Goal: Book appointment/travel/reservation

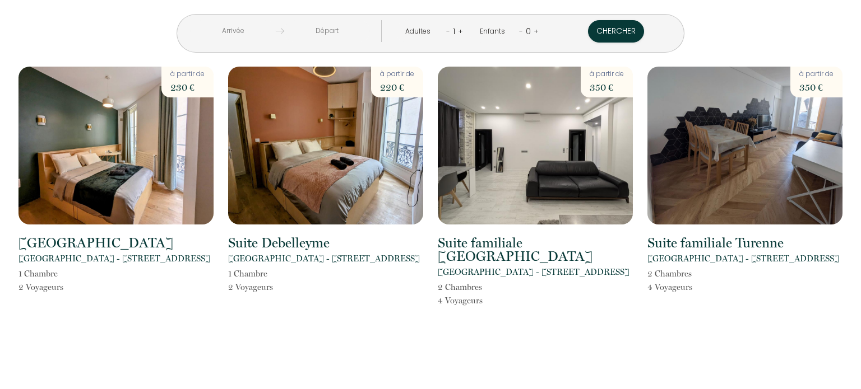
click at [260, 267] on p "1 Chambre" at bounding box center [250, 273] width 45 height 13
click at [565, 146] on img at bounding box center [535, 146] width 195 height 158
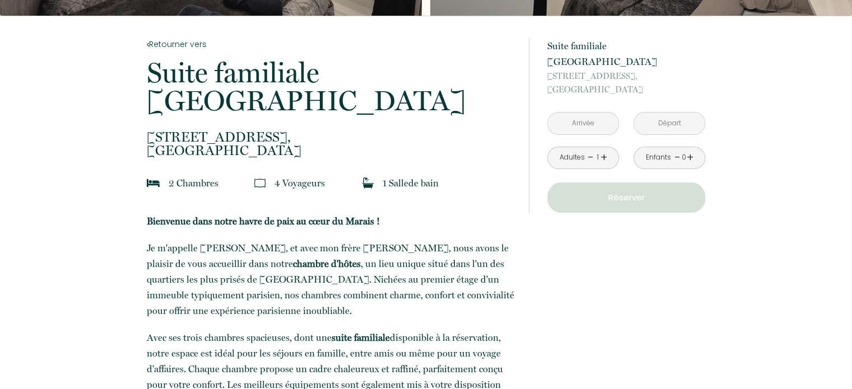
scroll to position [217, 0]
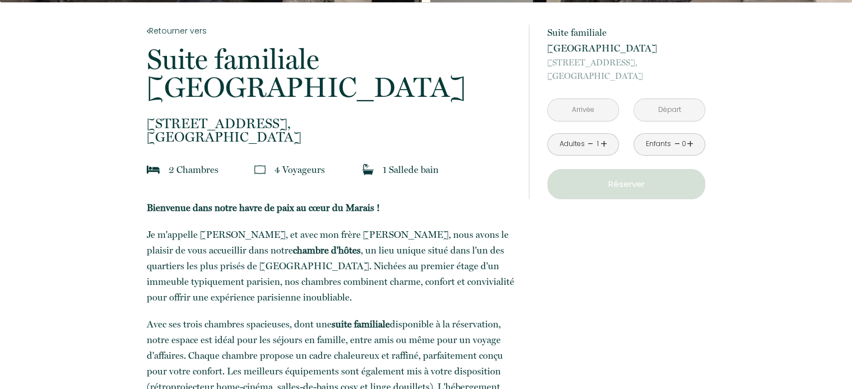
click at [578, 101] on input "text" at bounding box center [583, 110] width 71 height 22
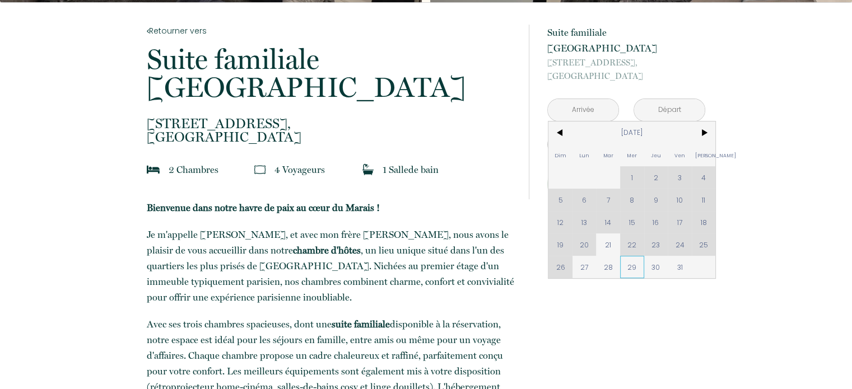
click at [632, 256] on span "29" at bounding box center [632, 267] width 24 height 22
type input "[DATE]"
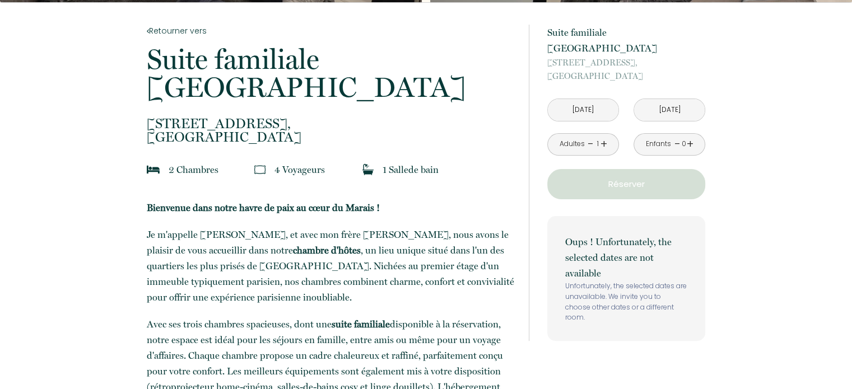
click at [685, 99] on input "[DATE]" at bounding box center [669, 110] width 71 height 22
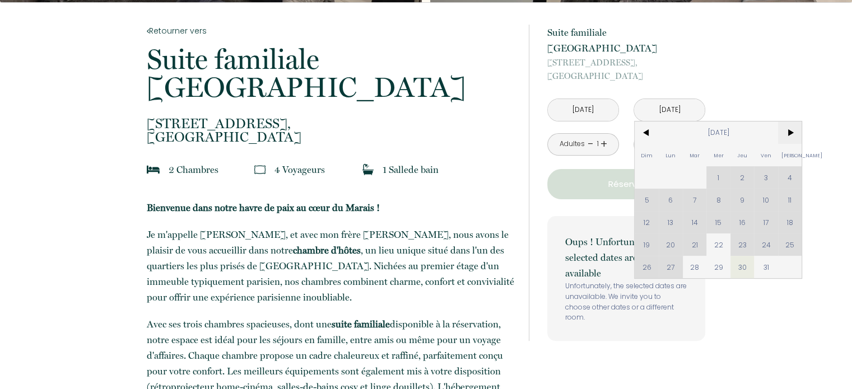
click at [788, 122] on span ">" at bounding box center [790, 133] width 24 height 22
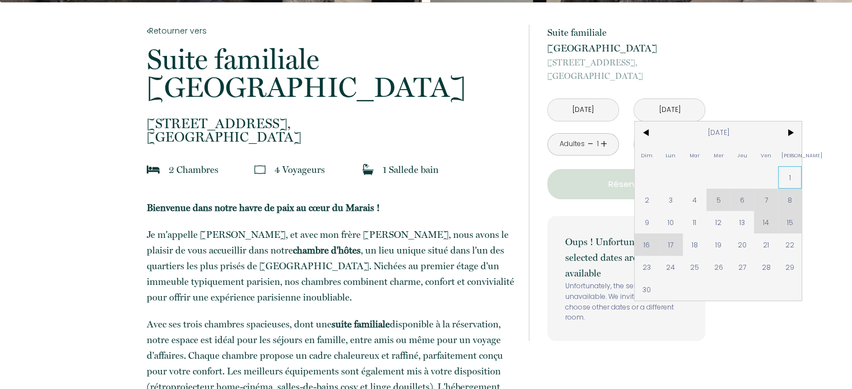
click at [793, 166] on span "1" at bounding box center [790, 177] width 24 height 22
type input "[DATE]"
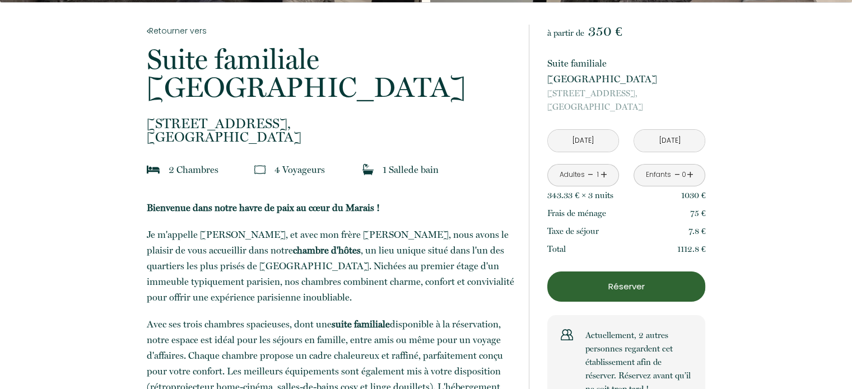
drag, startPoint x: 607, startPoint y: 129, endPoint x: 605, endPoint y: 157, distance: 28.7
click at [605, 157] on div "à partir de 350 € Suite familiale [GEOGRAPHIC_DATA][STREET_ADDRESS][GEOGRAPHIC_…" at bounding box center [626, 217] width 158 height 385
click at [605, 166] on link "+" at bounding box center [604, 174] width 7 height 17
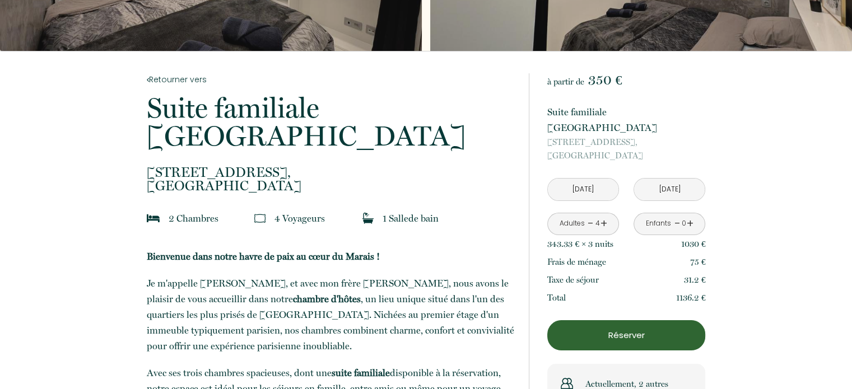
scroll to position [173, 0]
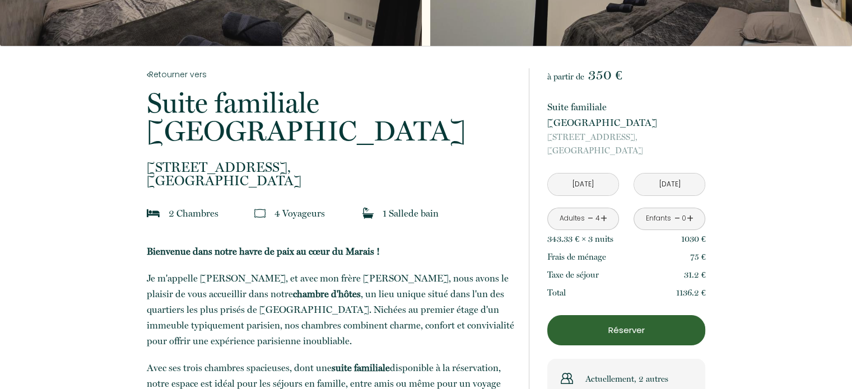
drag, startPoint x: 763, startPoint y: 3, endPoint x: 751, endPoint y: 175, distance: 173.0
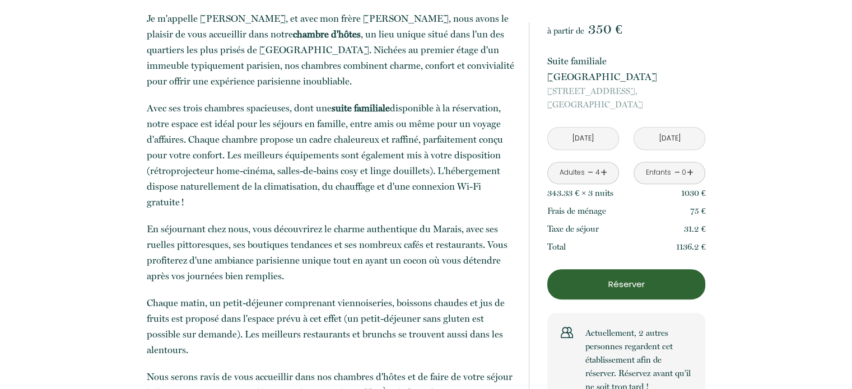
scroll to position [415, 0]
